Goal: Entertainment & Leisure: Browse casually

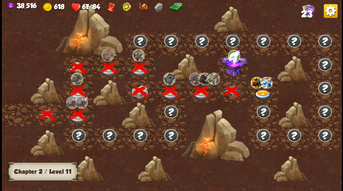
scroll to position [0, 94]
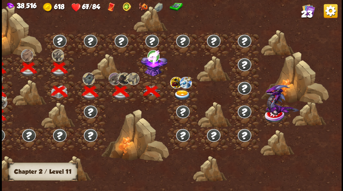
click at [151, 74] on img at bounding box center [154, 64] width 26 height 23
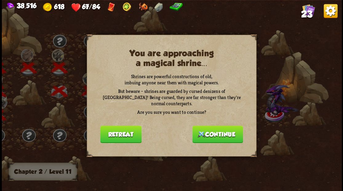
click at [219, 131] on button "Continue" at bounding box center [218, 134] width 51 height 17
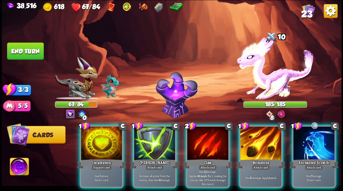
click at [20, 165] on img at bounding box center [19, 167] width 19 height 19
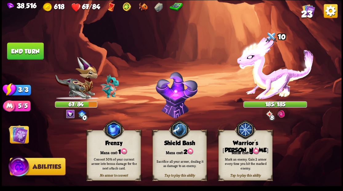
drag, startPoint x: 236, startPoint y: 150, endPoint x: 227, endPoint y: 148, distance: 9.0
click at [235, 150] on div "Mana cost: 3" at bounding box center [246, 152] width 54 height 8
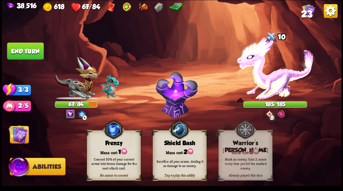
click at [17, 135] on img at bounding box center [18, 134] width 19 height 19
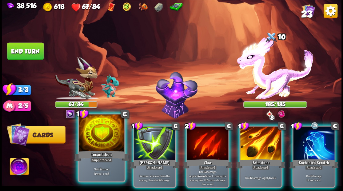
click at [103, 147] on div at bounding box center [102, 134] width 46 height 39
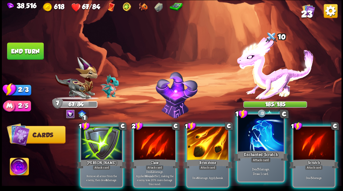
click at [255, 146] on div at bounding box center [261, 134] width 46 height 39
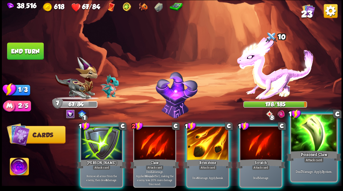
click at [317, 132] on div at bounding box center [314, 134] width 46 height 39
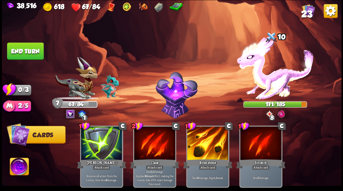
click at [20, 53] on button "End turn" at bounding box center [25, 51] width 37 height 17
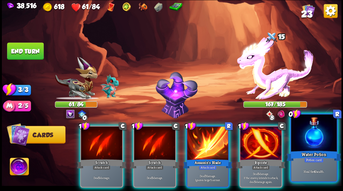
click at [315, 144] on div at bounding box center [314, 134] width 46 height 39
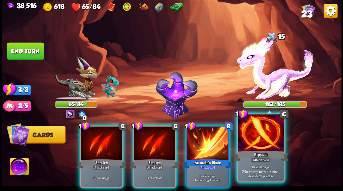
click at [247, 150] on div "Riposte" at bounding box center [260, 156] width 55 height 12
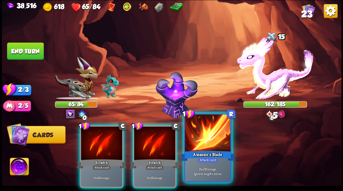
click at [219, 152] on div "Assassin's Blade" at bounding box center [208, 156] width 55 height 12
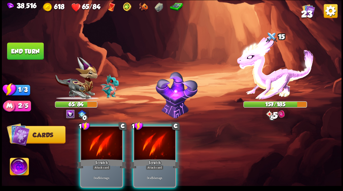
drag, startPoint x: 165, startPoint y: 153, endPoint x: 160, endPoint y: 150, distance: 6.1
click at [164, 158] on div "Scratch" at bounding box center [154, 163] width 49 height 11
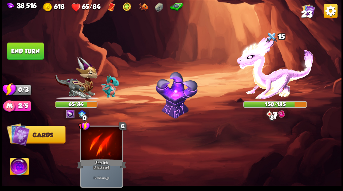
click at [24, 46] on button "End turn" at bounding box center [25, 51] width 37 height 17
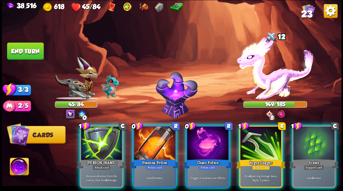
click at [148, 133] on div at bounding box center [154, 144] width 41 height 35
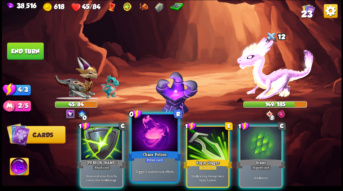
click at [148, 133] on div at bounding box center [155, 134] width 46 height 39
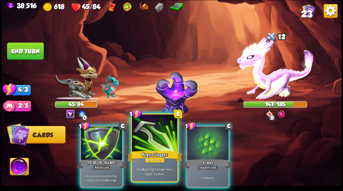
click at [142, 136] on div at bounding box center [155, 134] width 46 height 39
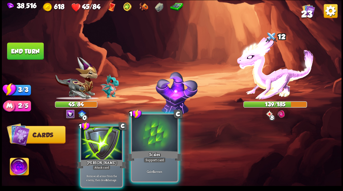
click at [145, 137] on div at bounding box center [155, 134] width 46 height 39
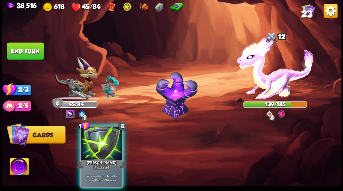
click at [102, 144] on div at bounding box center [101, 144] width 41 height 35
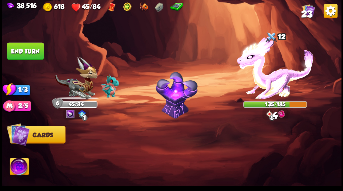
click at [24, 49] on button "End turn" at bounding box center [25, 51] width 37 height 17
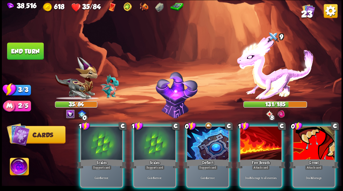
click at [206, 144] on div at bounding box center [207, 144] width 41 height 35
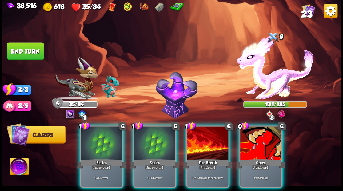
click at [155, 139] on div at bounding box center [154, 144] width 41 height 35
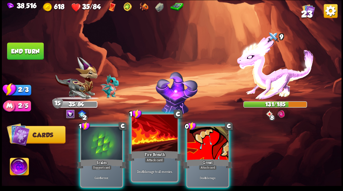
click at [156, 138] on div at bounding box center [155, 134] width 46 height 39
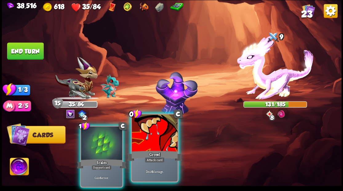
click at [173, 140] on div at bounding box center [155, 134] width 46 height 39
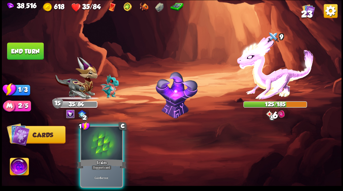
drag, startPoint x: 104, startPoint y: 139, endPoint x: 91, endPoint y: 126, distance: 18.7
click at [99, 135] on div at bounding box center [101, 144] width 41 height 35
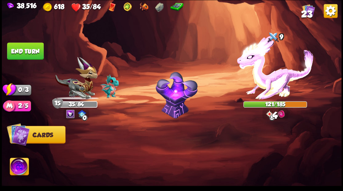
click at [30, 51] on button "End turn" at bounding box center [25, 51] width 37 height 17
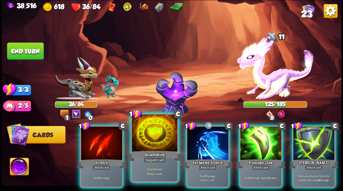
click at [151, 138] on div at bounding box center [155, 134] width 46 height 39
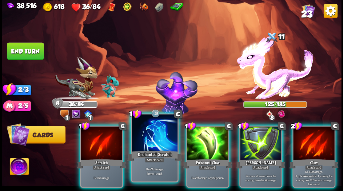
click at [147, 137] on div at bounding box center [155, 134] width 46 height 39
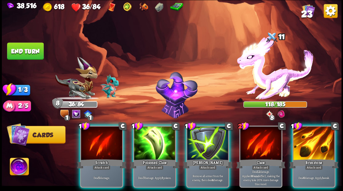
drag, startPoint x: 153, startPoint y: 142, endPoint x: 150, endPoint y: 140, distance: 3.6
click at [152, 141] on div at bounding box center [154, 144] width 41 height 35
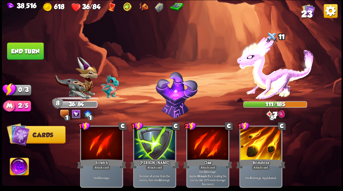
click at [37, 57] on button "End turn" at bounding box center [25, 51] width 37 height 17
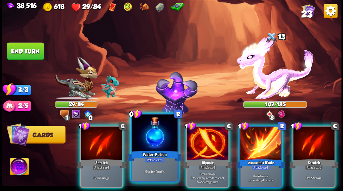
click at [154, 137] on div at bounding box center [155, 134] width 46 height 39
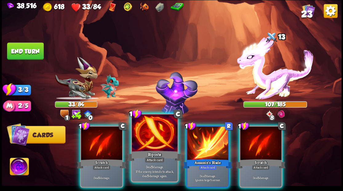
click at [153, 137] on div at bounding box center [155, 134] width 46 height 39
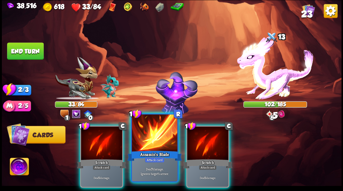
click at [152, 137] on div at bounding box center [155, 134] width 46 height 39
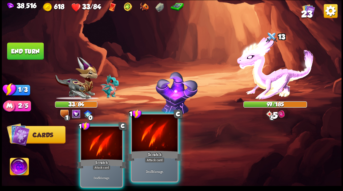
click at [153, 137] on div at bounding box center [155, 134] width 46 height 39
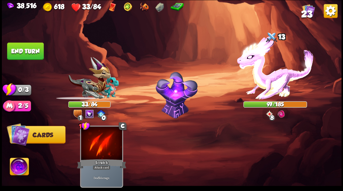
click at [32, 49] on button "End turn" at bounding box center [25, 51] width 37 height 17
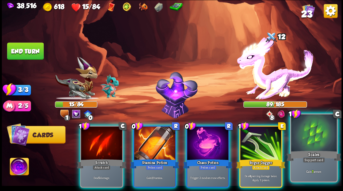
click at [310, 143] on div at bounding box center [314, 134] width 46 height 39
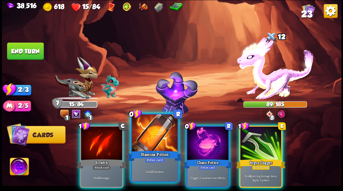
drag, startPoint x: 209, startPoint y: 131, endPoint x: 166, endPoint y: 131, distance: 43.4
click at [208, 131] on div at bounding box center [207, 144] width 41 height 35
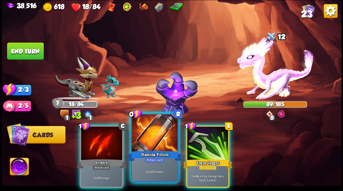
click at [157, 130] on div at bounding box center [155, 134] width 46 height 39
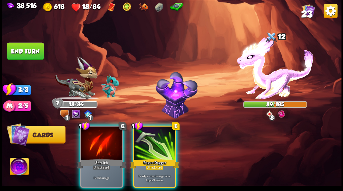
click at [157, 130] on div at bounding box center [154, 144] width 41 height 35
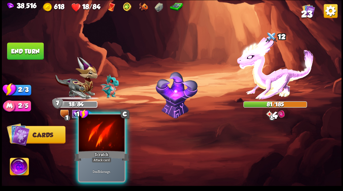
click at [98, 141] on div at bounding box center [102, 134] width 46 height 39
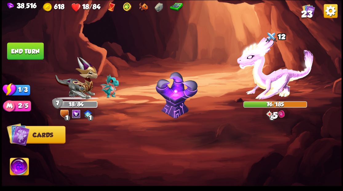
drag, startPoint x: 20, startPoint y: 49, endPoint x: 34, endPoint y: 52, distance: 14.3
click at [22, 50] on button "End turn" at bounding box center [25, 51] width 37 height 17
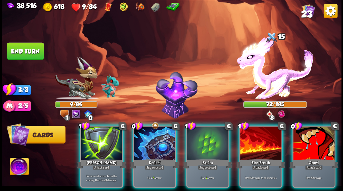
click at [152, 149] on div at bounding box center [154, 144] width 41 height 35
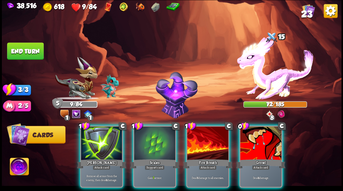
click at [153, 149] on div at bounding box center [154, 144] width 41 height 35
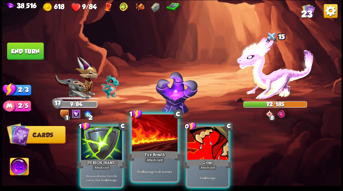
click at [142, 143] on div at bounding box center [155, 134] width 46 height 39
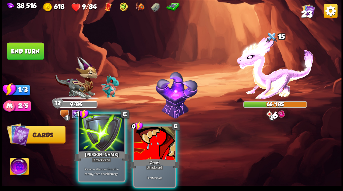
click at [94, 141] on div at bounding box center [102, 134] width 46 height 39
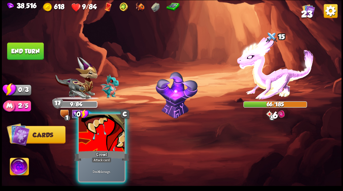
click at [94, 141] on div "0 C Growl Attack card Deal 4 damage." at bounding box center [206, 148] width 272 height 85
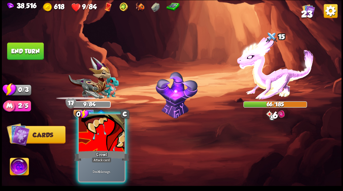
click at [101, 144] on div at bounding box center [102, 134] width 46 height 39
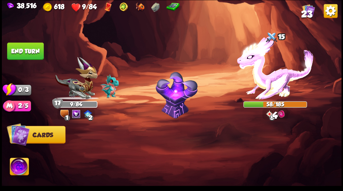
drag, startPoint x: 19, startPoint y: 50, endPoint x: 30, endPoint y: 52, distance: 11.2
click at [19, 51] on button "End turn" at bounding box center [25, 51] width 37 height 17
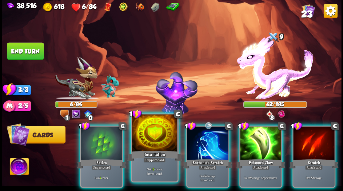
click at [149, 146] on div at bounding box center [155, 134] width 46 height 39
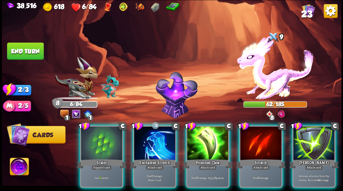
click at [100, 145] on div at bounding box center [101, 144] width 41 height 35
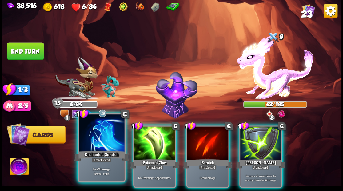
click at [92, 138] on div at bounding box center [102, 134] width 46 height 39
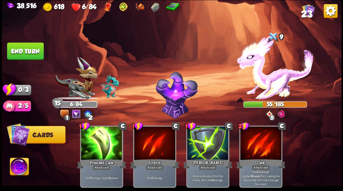
click at [35, 50] on button "End turn" at bounding box center [25, 51] width 37 height 17
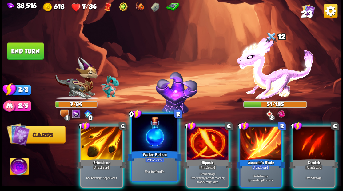
click at [156, 130] on div at bounding box center [155, 134] width 46 height 39
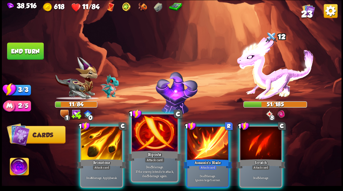
click at [153, 129] on div at bounding box center [155, 134] width 46 height 39
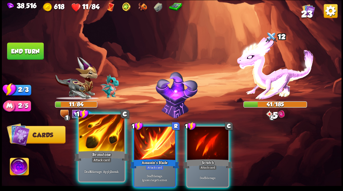
click at [98, 140] on div at bounding box center [102, 134] width 46 height 39
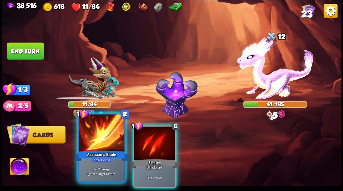
click at [98, 140] on div at bounding box center [102, 134] width 46 height 39
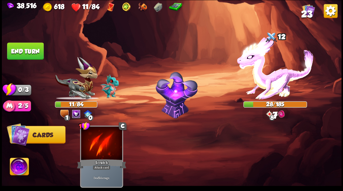
click at [29, 53] on button "End turn" at bounding box center [25, 51] width 37 height 17
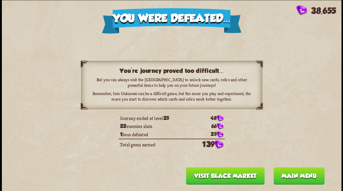
click at [291, 175] on button "Main menu" at bounding box center [299, 175] width 51 height 17
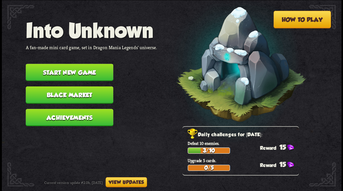
click at [75, 71] on button "Start new game" at bounding box center [70, 72] width 88 height 17
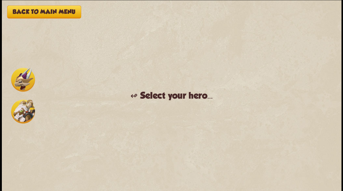
drag, startPoint x: 23, startPoint y: 75, endPoint x: 49, endPoint y: 86, distance: 27.6
click at [24, 75] on img at bounding box center [23, 80] width 24 height 24
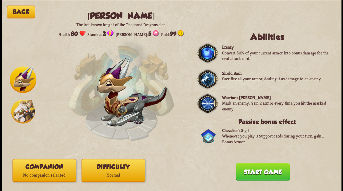
click at [39, 166] on button "Companion No companion selected" at bounding box center [44, 170] width 64 height 23
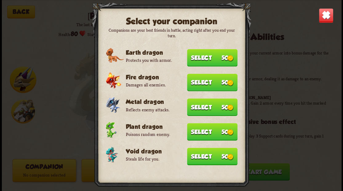
click at [205, 160] on button "Select 50" at bounding box center [212, 157] width 51 height 18
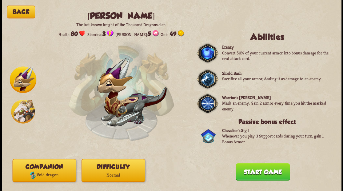
click at [44, 177] on p "Void dragon" at bounding box center [44, 175] width 63 height 9
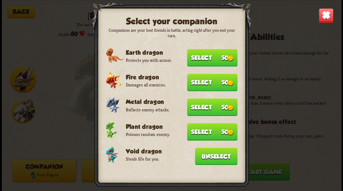
drag, startPoint x: 322, startPoint y: 21, endPoint x: 290, endPoint y: 68, distance: 56.5
click at [322, 21] on img at bounding box center [326, 15] width 15 height 15
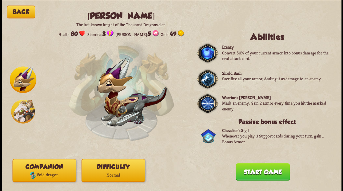
drag, startPoint x: 261, startPoint y: 170, endPoint x: 199, endPoint y: 89, distance: 102.2
click at [258, 166] on button "Start game" at bounding box center [263, 171] width 54 height 17
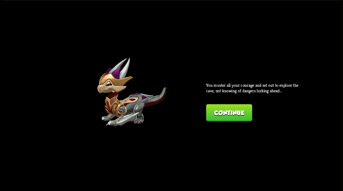
click at [235, 104] on button "Continue" at bounding box center [229, 112] width 46 height 17
